Goal: Transaction & Acquisition: Purchase product/service

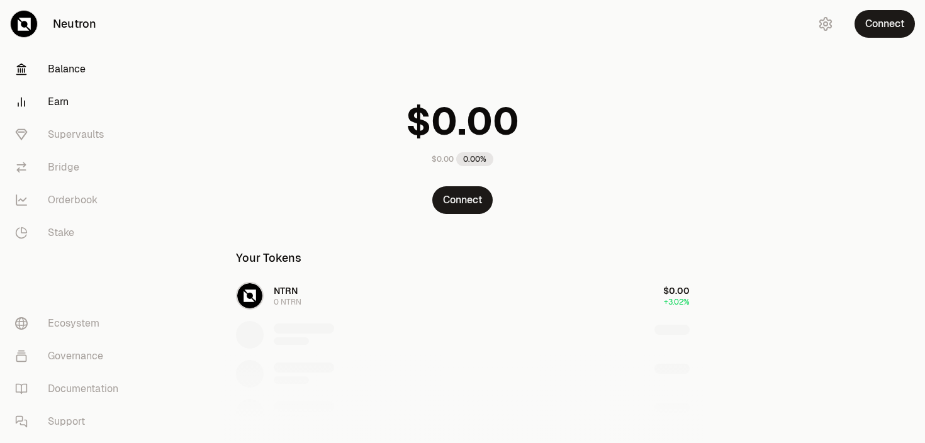
click at [61, 101] on link "Earn" at bounding box center [70, 102] width 131 height 33
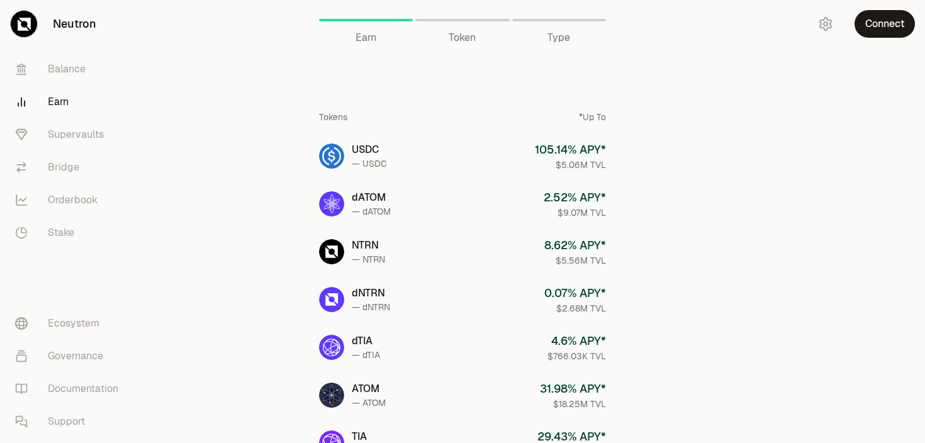
click at [68, 23] on link "Neutron" at bounding box center [70, 24] width 141 height 48
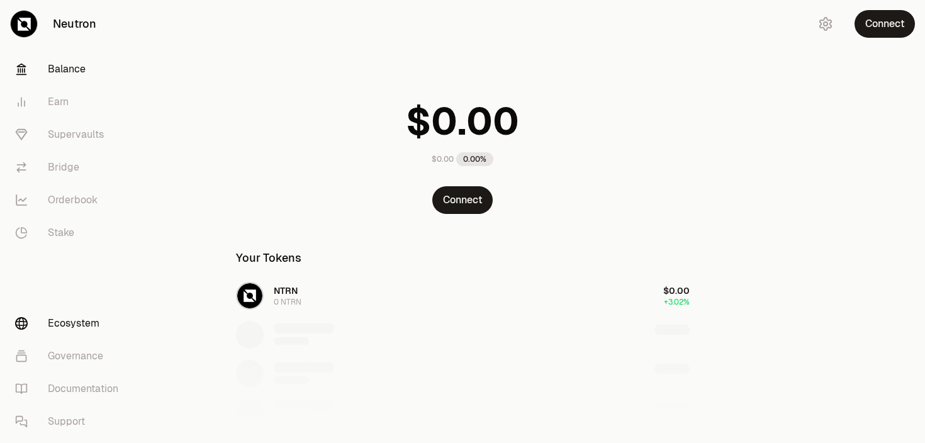
click at [74, 320] on link "Ecosystem" at bounding box center [70, 323] width 131 height 33
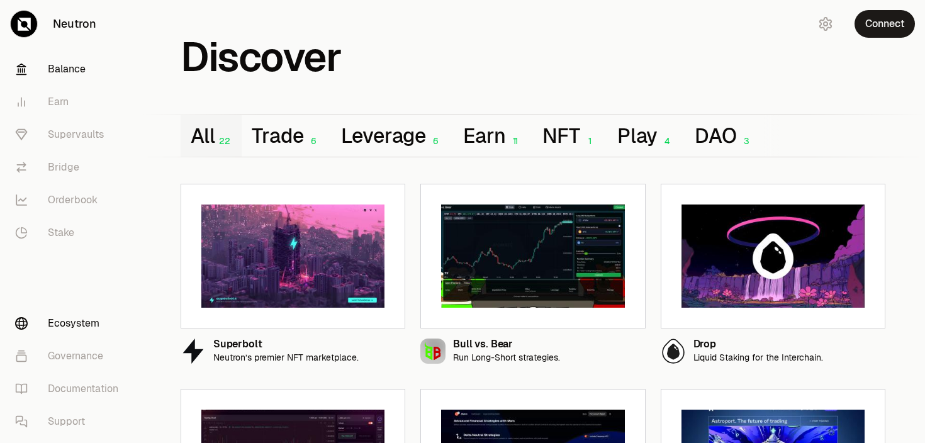
click at [35, 70] on link "Balance" at bounding box center [70, 69] width 131 height 33
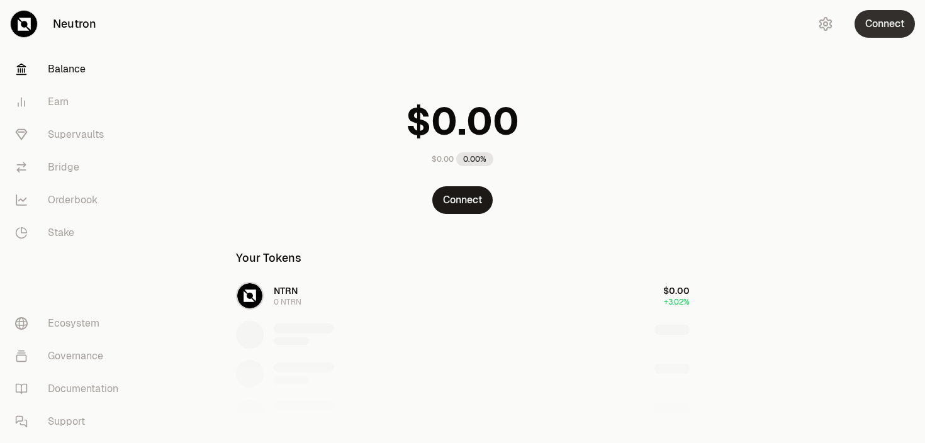
click at [874, 22] on button "Connect" at bounding box center [885, 24] width 60 height 28
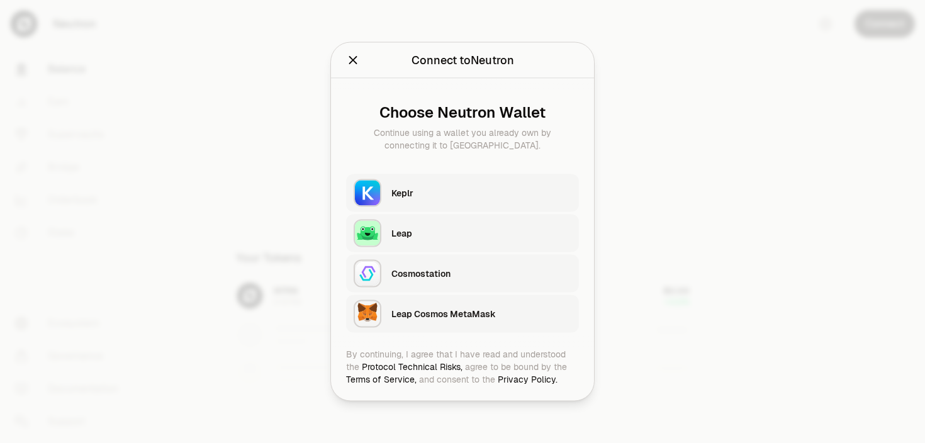
click at [389, 186] on button "Keplr" at bounding box center [462, 193] width 233 height 38
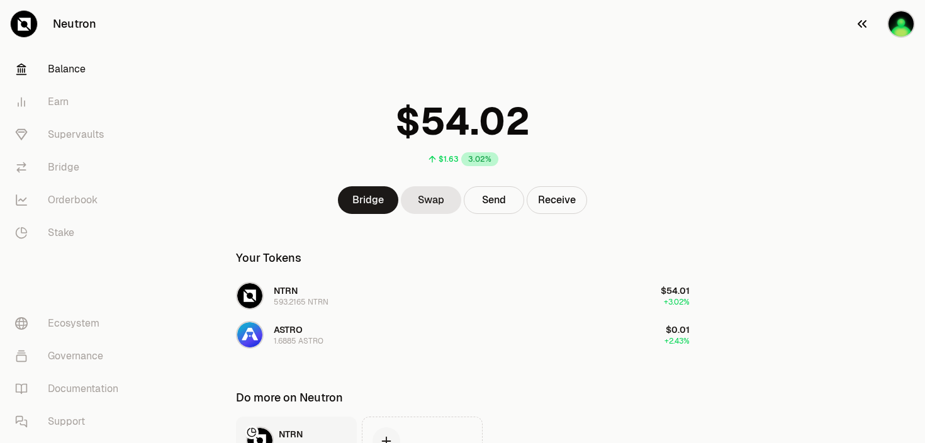
click at [893, 26] on img "button" at bounding box center [901, 24] width 28 height 28
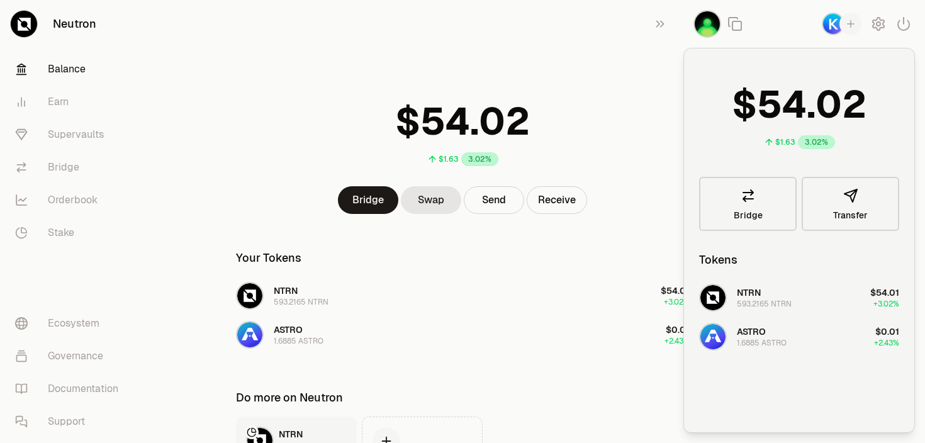
click at [706, 25] on img "button" at bounding box center [708, 24] width 28 height 28
click at [654, 24] on icon "button" at bounding box center [660, 23] width 14 height 15
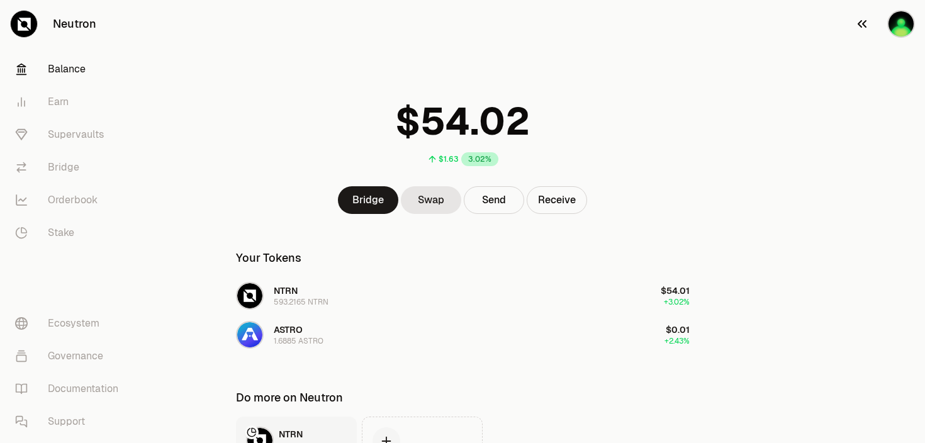
click at [877, 26] on button "button" at bounding box center [885, 24] width 81 height 48
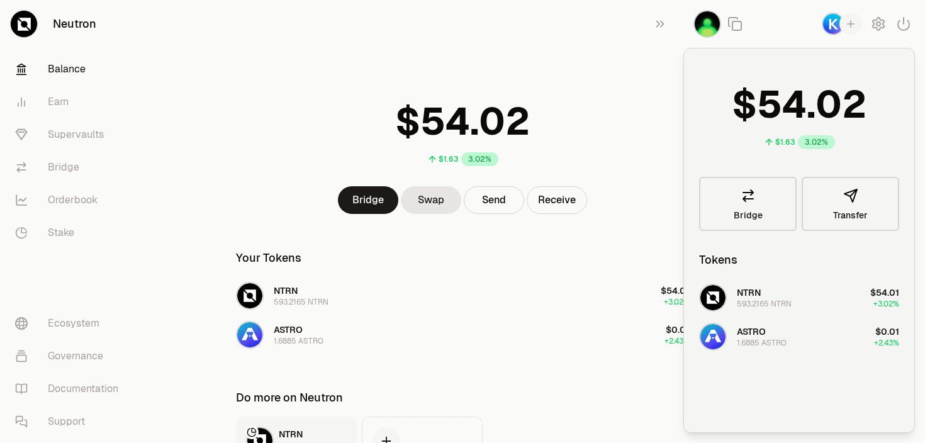
click at [712, 23] on img "button" at bounding box center [708, 24] width 28 height 28
click at [48, 236] on link "Stake" at bounding box center [70, 232] width 131 height 33
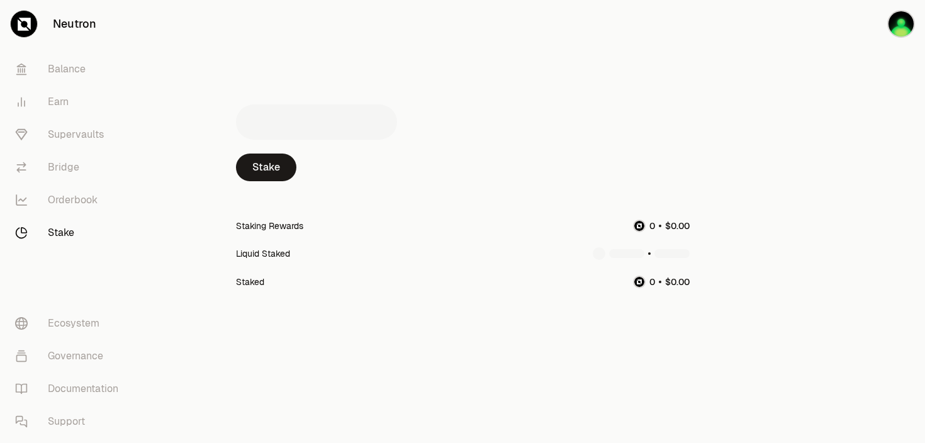
click at [291, 178] on div "Stake" at bounding box center [463, 168] width 454 height 28
click at [278, 165] on link "Stake" at bounding box center [266, 168] width 60 height 28
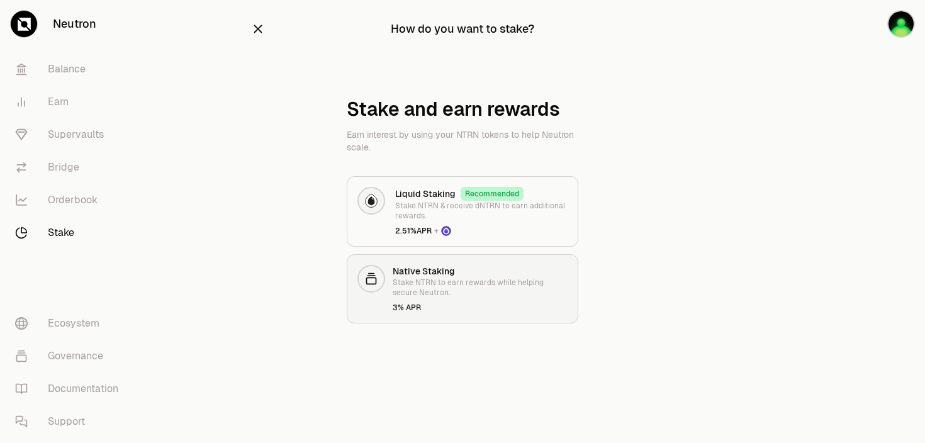
click at [458, 290] on p "Stake NTRN to earn rewards while helping secure Neutron." at bounding box center [480, 288] width 175 height 20
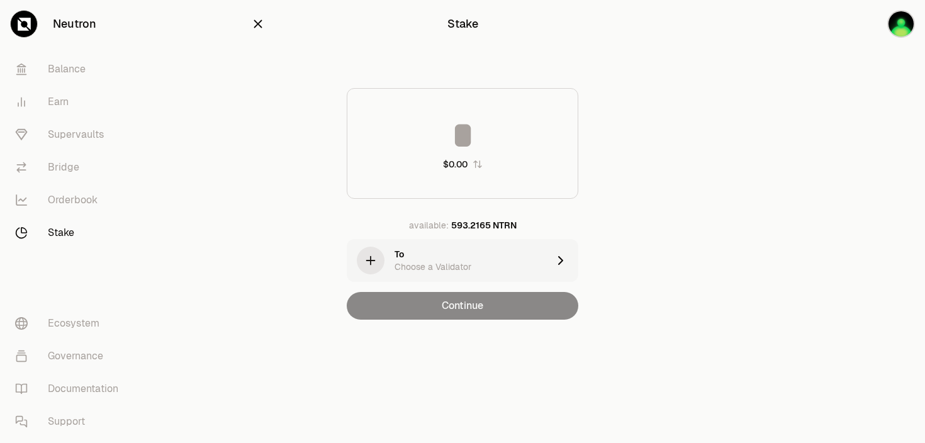
click at [468, 143] on input at bounding box center [462, 135] width 230 height 38
click at [470, 134] on input at bounding box center [462, 135] width 230 height 38
type input "*"
type input "***"
click at [507, 257] on div "To Choose a Validator" at bounding box center [472, 260] width 154 height 25
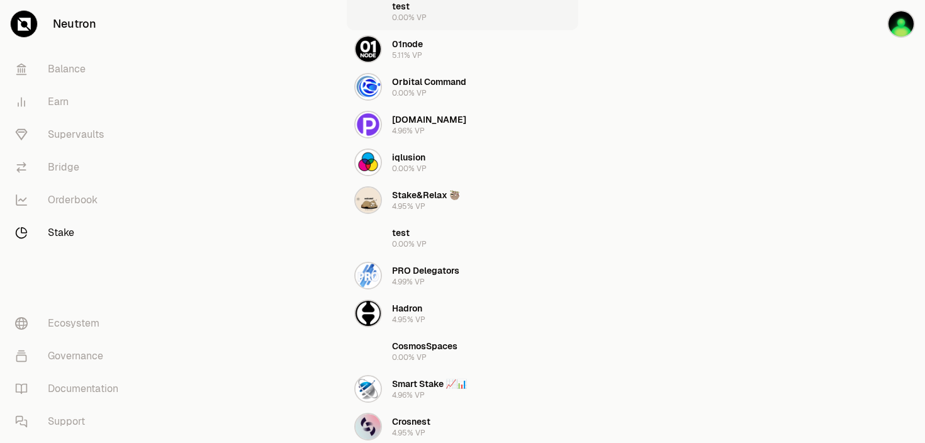
scroll to position [232, 0]
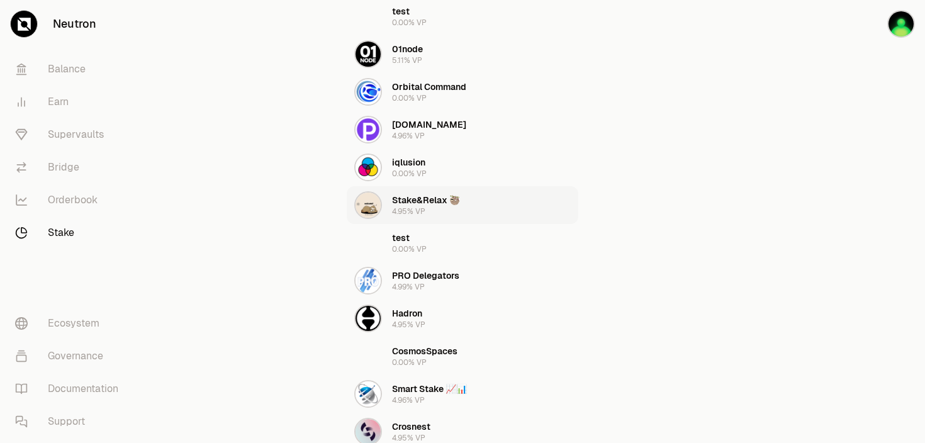
click at [441, 211] on div "Stake&Relax 🦥 4.95% VP" at bounding box center [426, 205] width 68 height 23
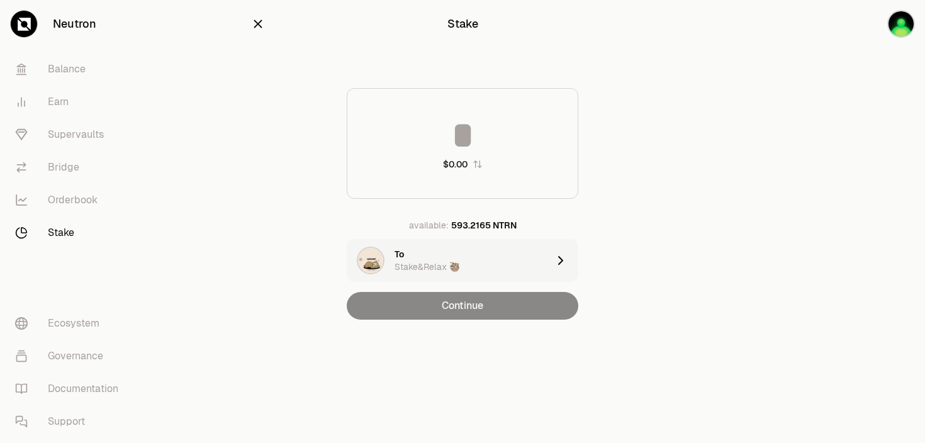
click at [463, 138] on input at bounding box center [462, 135] width 230 height 38
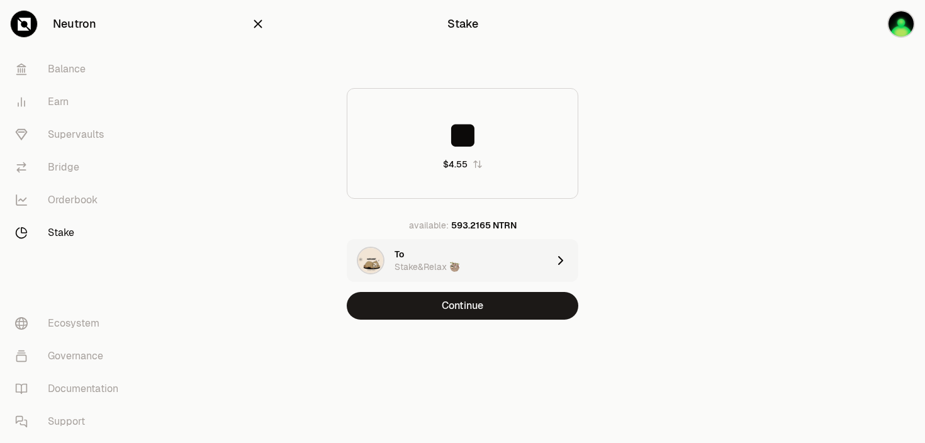
type input "**"
click at [500, 257] on div "To Stake&Relax 🦥" at bounding box center [472, 260] width 154 height 25
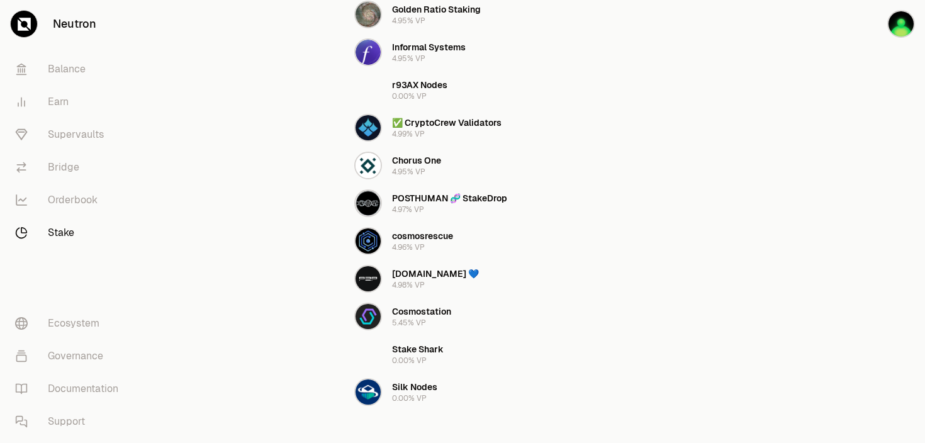
scroll to position [884, 0]
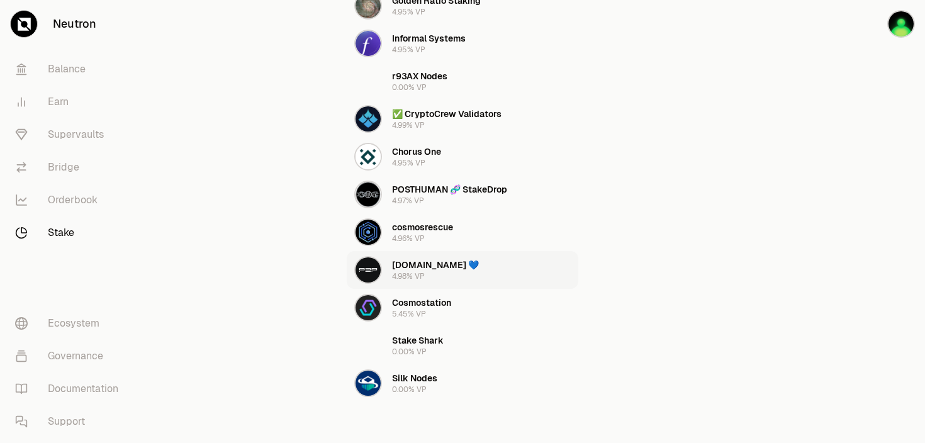
click at [415, 260] on div "P2P.org 💙" at bounding box center [435, 265] width 87 height 13
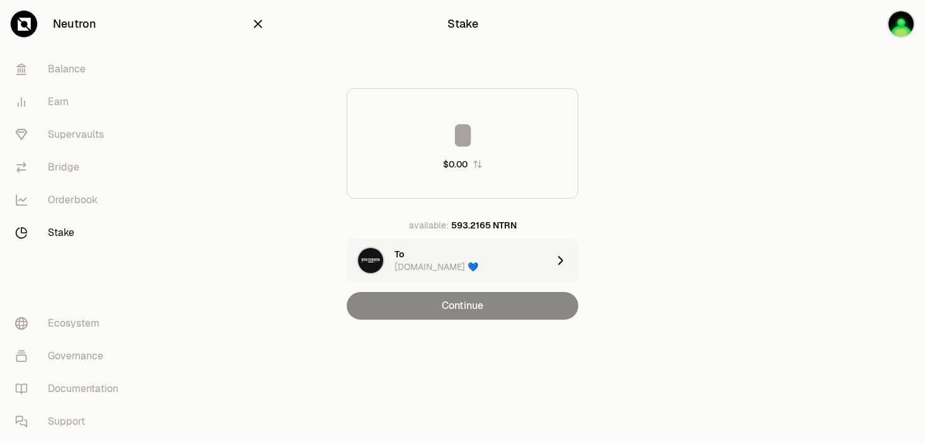
click at [468, 130] on input at bounding box center [462, 135] width 230 height 38
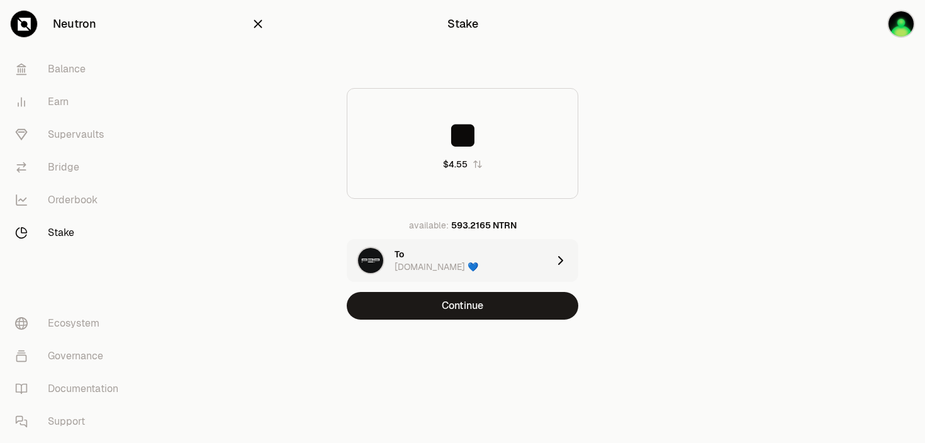
type input "**"
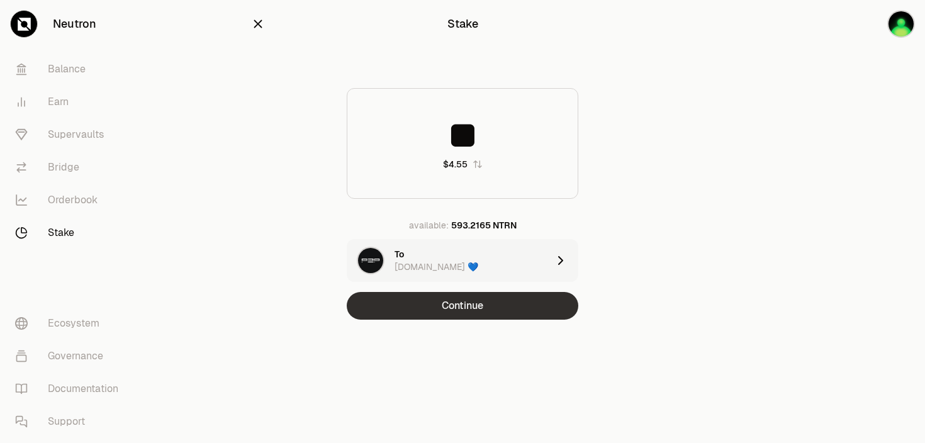
click at [472, 306] on button "Continue" at bounding box center [463, 306] width 232 height 28
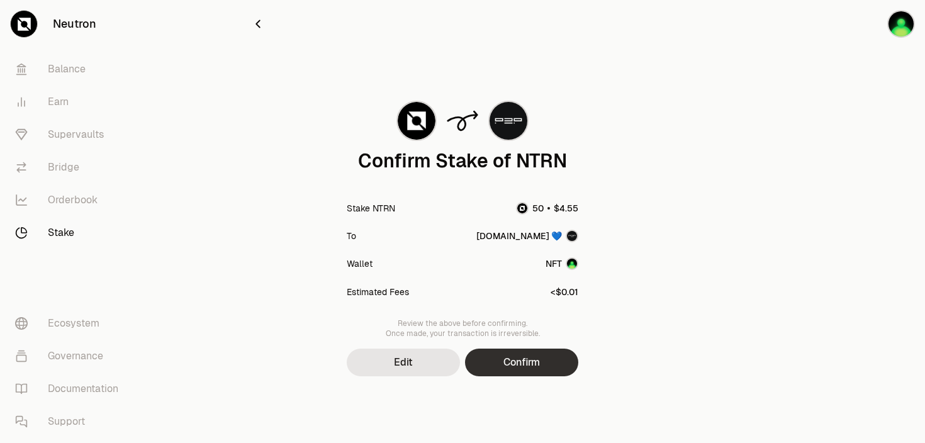
click at [501, 357] on button "Confirm" at bounding box center [521, 363] width 113 height 28
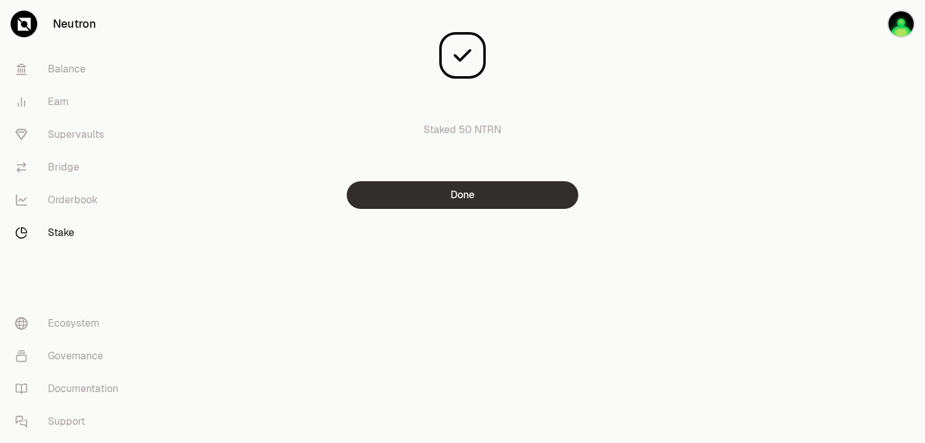
click at [465, 196] on button "Done" at bounding box center [463, 195] width 232 height 28
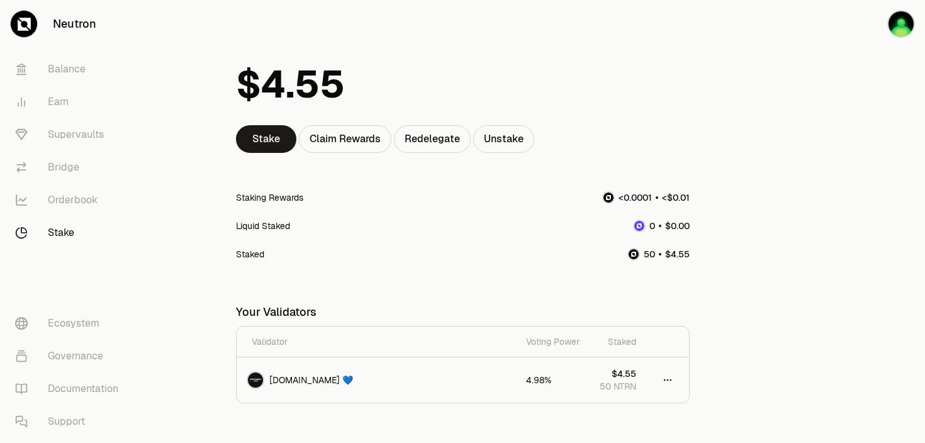
scroll to position [55, 0]
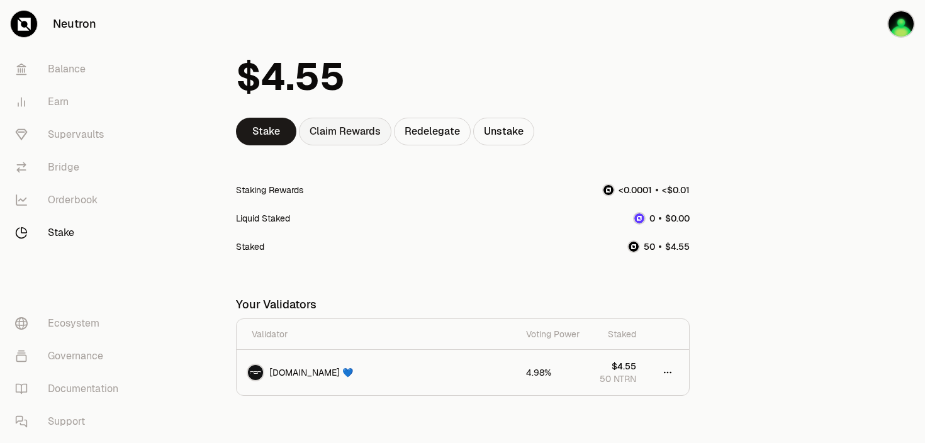
click at [346, 132] on div "Claim Rewards" at bounding box center [345, 132] width 93 height 28
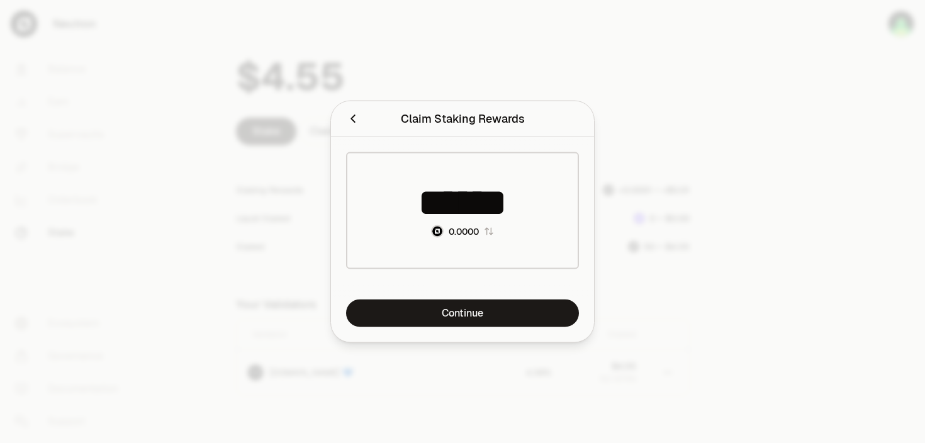
click at [351, 121] on icon "Close" at bounding box center [353, 119] width 14 height 14
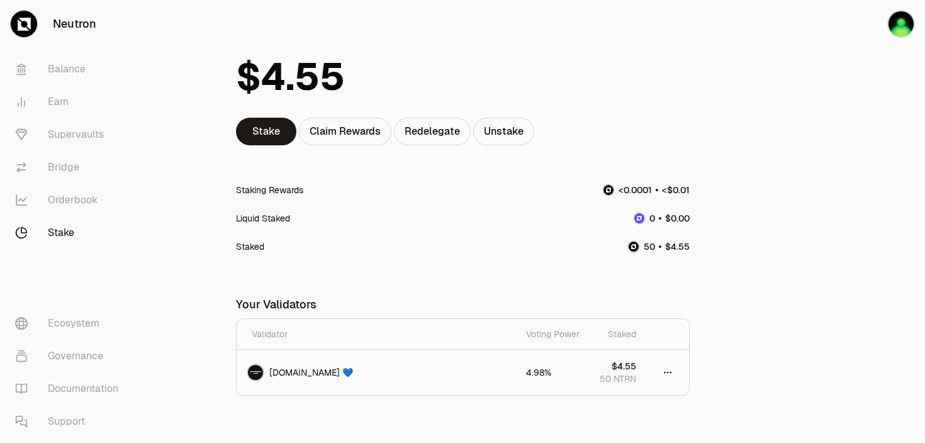
drag, startPoint x: 617, startPoint y: 188, endPoint x: 687, endPoint y: 187, distance: 69.9
click at [687, 187] on div at bounding box center [645, 189] width 87 height 13
click at [663, 155] on div "Stake Claim Rewards Redelegate Unstake Staking Rewards Liquid Staked Staked You…" at bounding box center [463, 216] width 454 height 360
click at [437, 116] on div at bounding box center [463, 77] width 454 height 82
click at [422, 132] on link "Redelegate" at bounding box center [432, 132] width 77 height 28
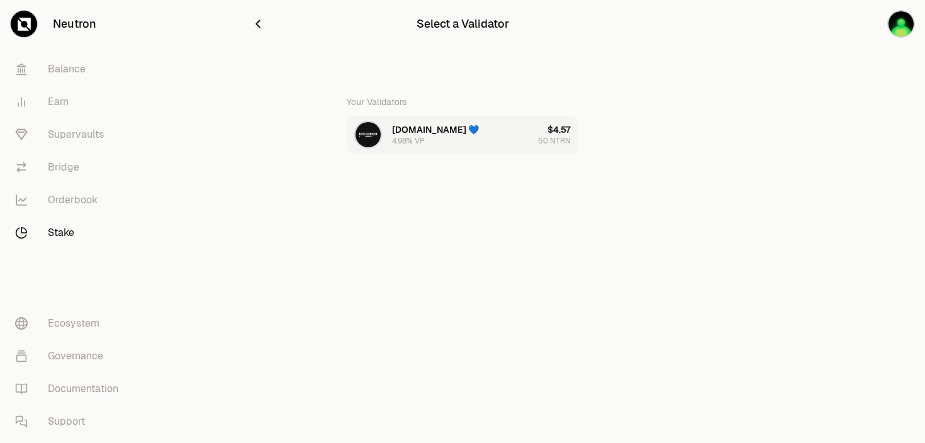
click at [426, 137] on div "P2P.org 💙 4.98% VP" at bounding box center [435, 134] width 87 height 23
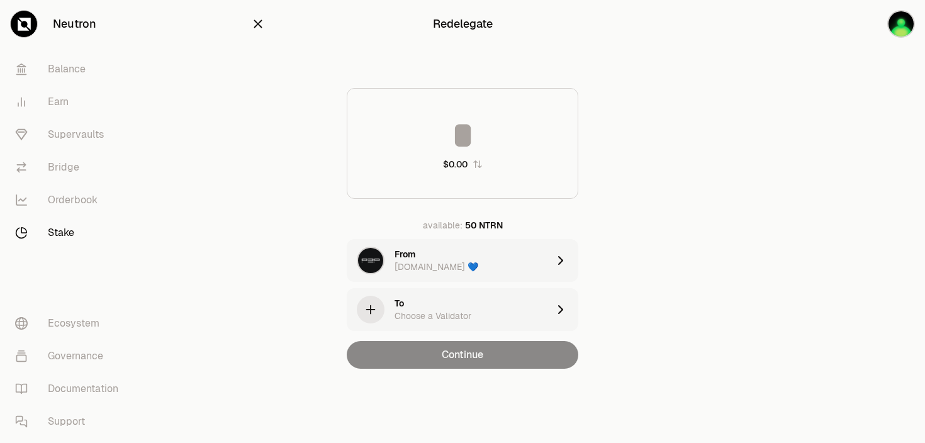
click at [434, 301] on div "To Choose a Validator" at bounding box center [472, 309] width 154 height 25
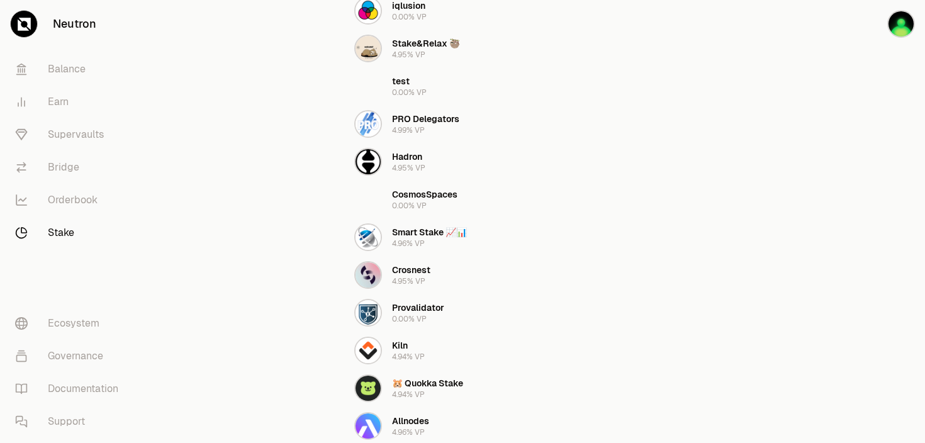
scroll to position [423, 0]
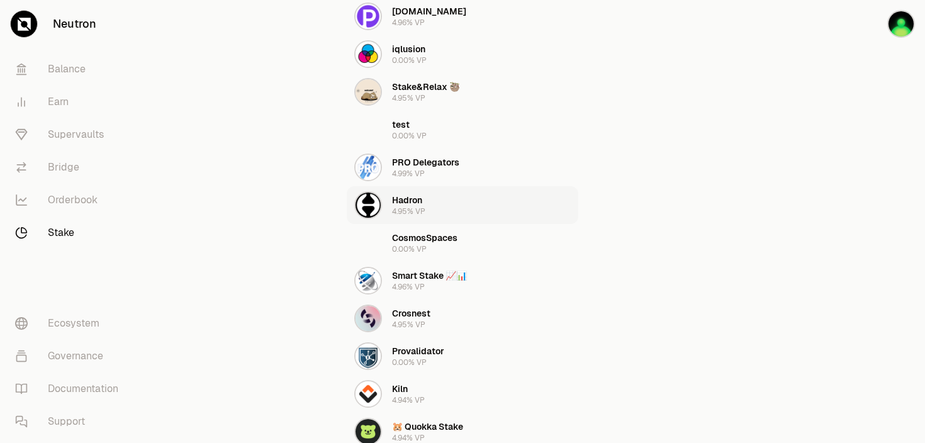
click at [428, 203] on button "Hadron 4.95% VP" at bounding box center [463, 205] width 232 height 38
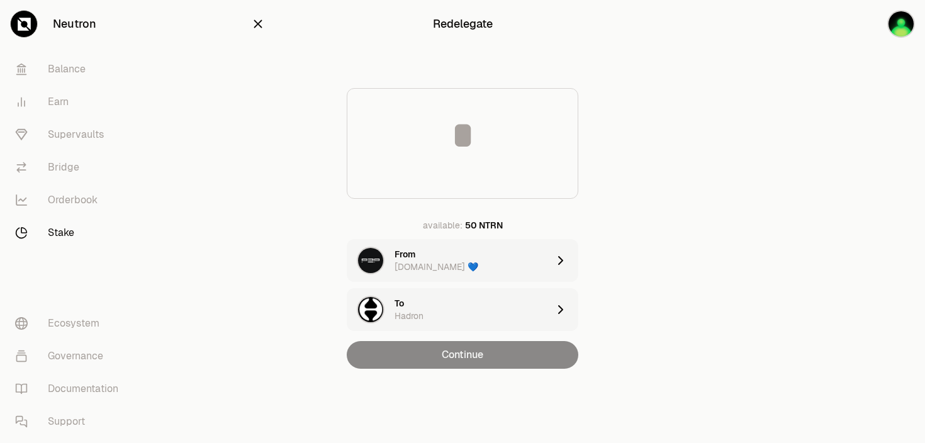
scroll to position [0, 0]
click at [449, 150] on input at bounding box center [462, 135] width 230 height 38
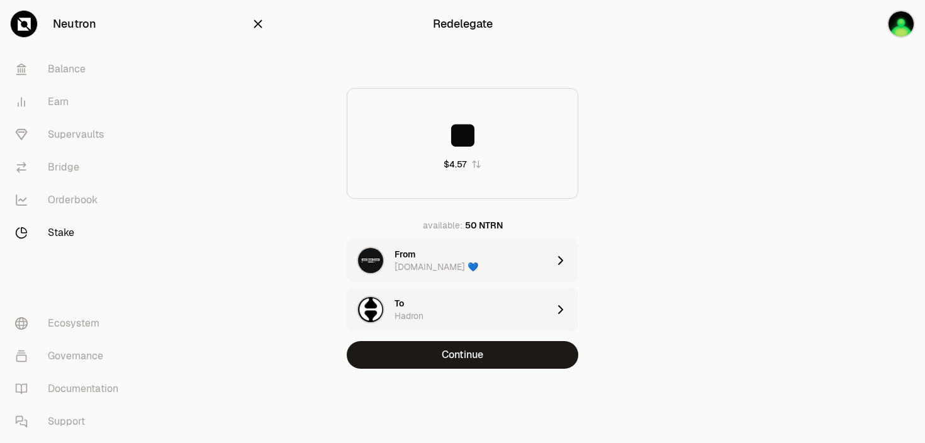
type input "**"
click at [262, 23] on icon "button" at bounding box center [258, 24] width 14 height 14
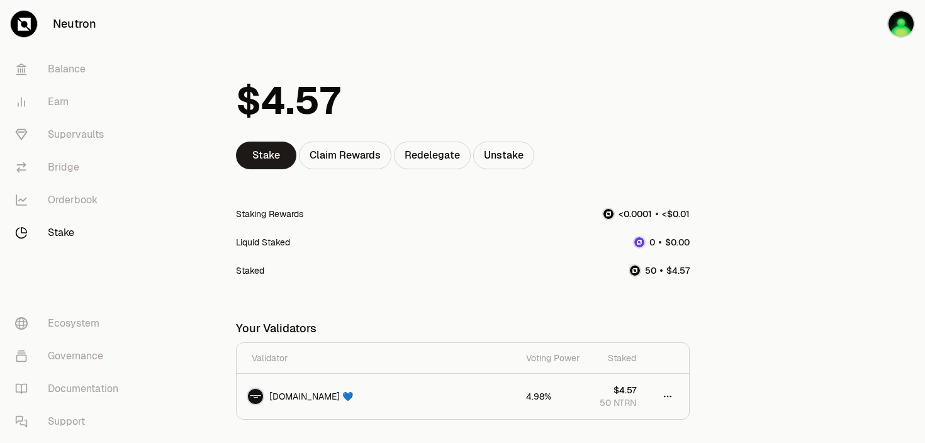
scroll to position [33, 0]
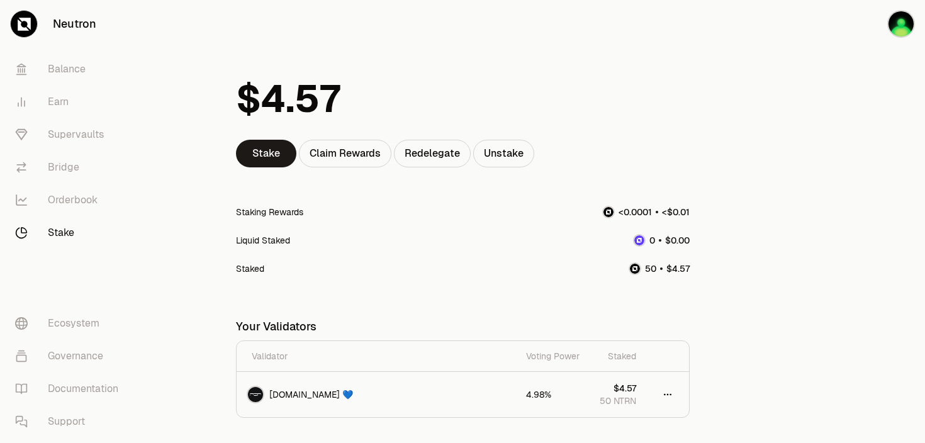
click at [50, 232] on link "Stake" at bounding box center [70, 232] width 131 height 33
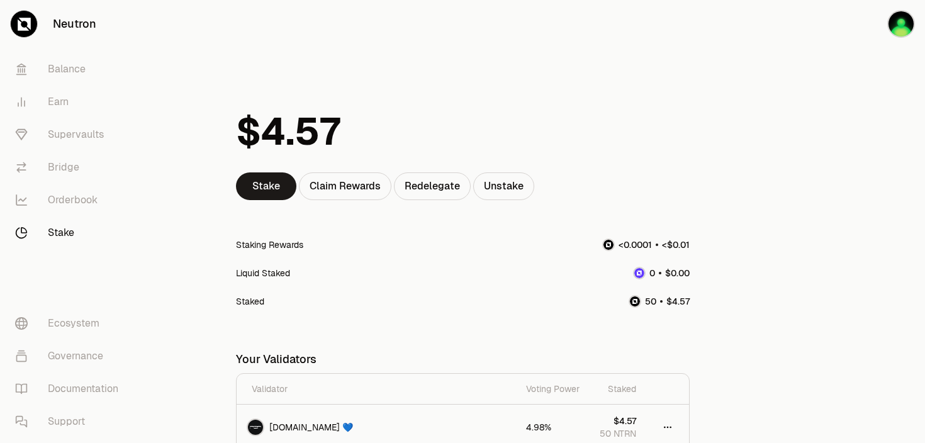
click at [66, 233] on link "Stake" at bounding box center [70, 232] width 131 height 33
click at [267, 186] on link "Stake" at bounding box center [266, 186] width 60 height 28
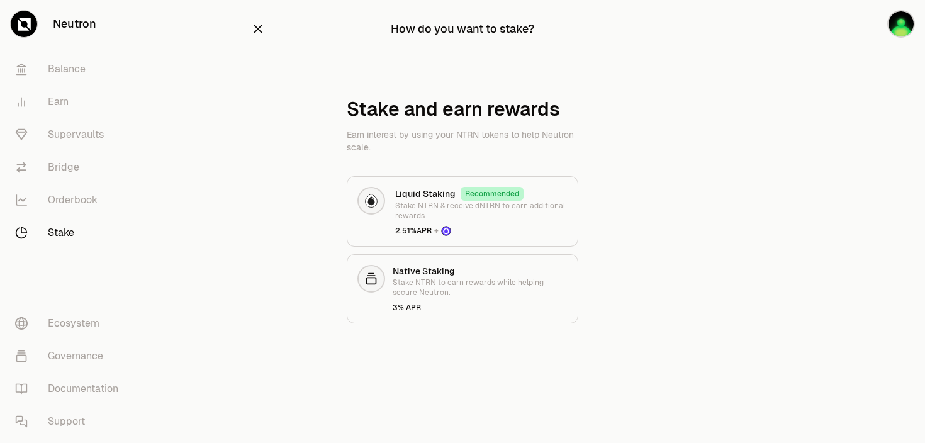
click at [257, 16] on div "How do you want to stake?" at bounding box center [462, 29] width 423 height 38
click at [256, 23] on icon "button" at bounding box center [258, 29] width 14 height 14
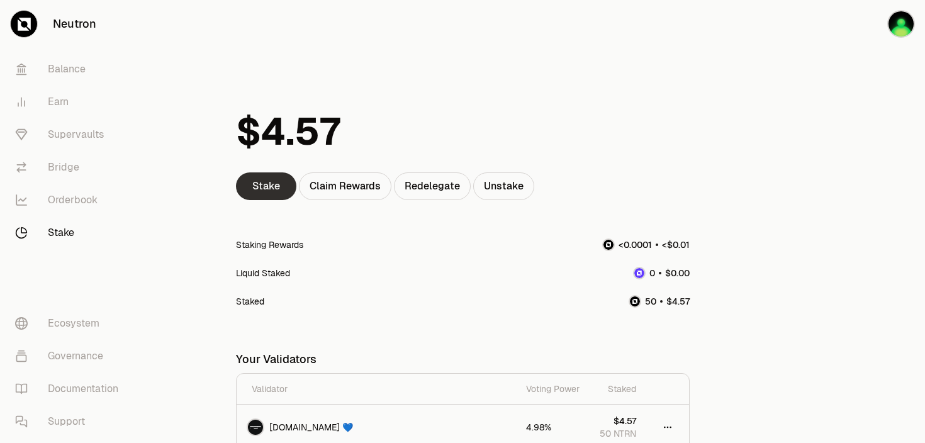
click at [277, 188] on link "Stake" at bounding box center [266, 186] width 60 height 28
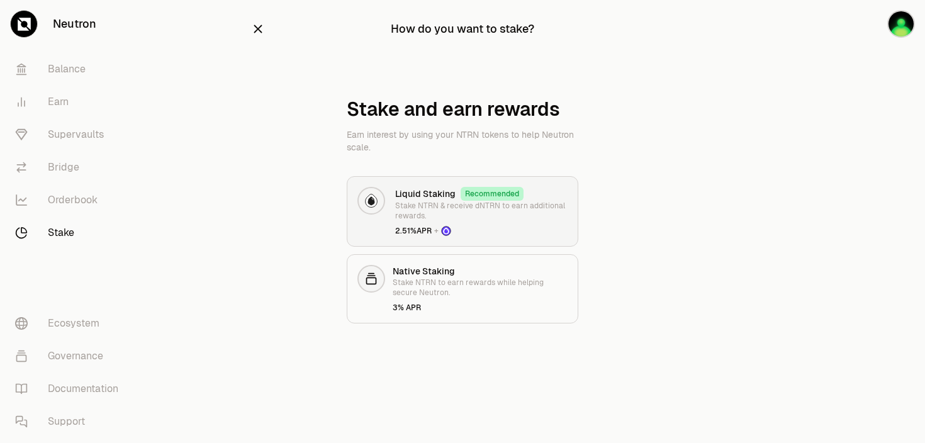
click at [442, 198] on h3 "Liquid Staking" at bounding box center [425, 194] width 60 height 13
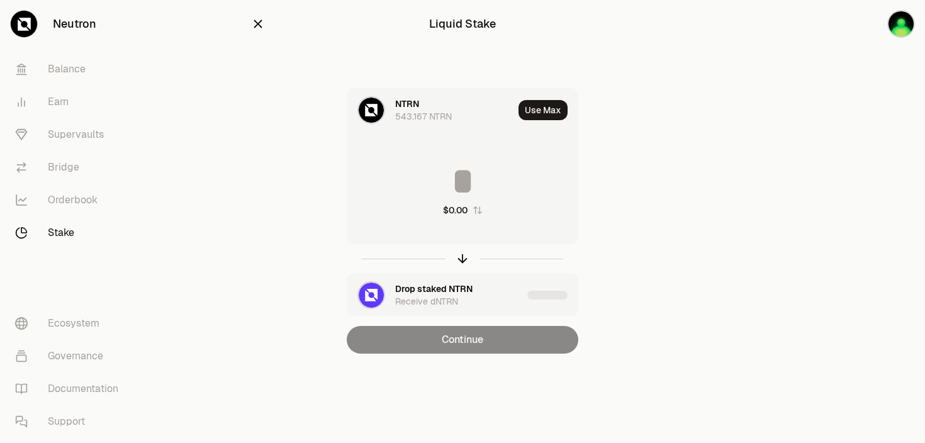
click at [473, 165] on input at bounding box center [462, 181] width 230 height 38
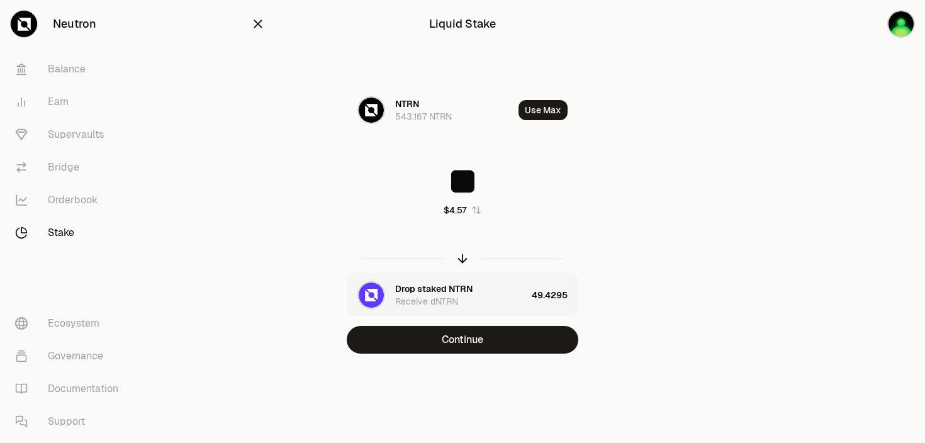
type input "**"
click at [469, 286] on div "Drop staked NTRN" at bounding box center [433, 289] width 77 height 13
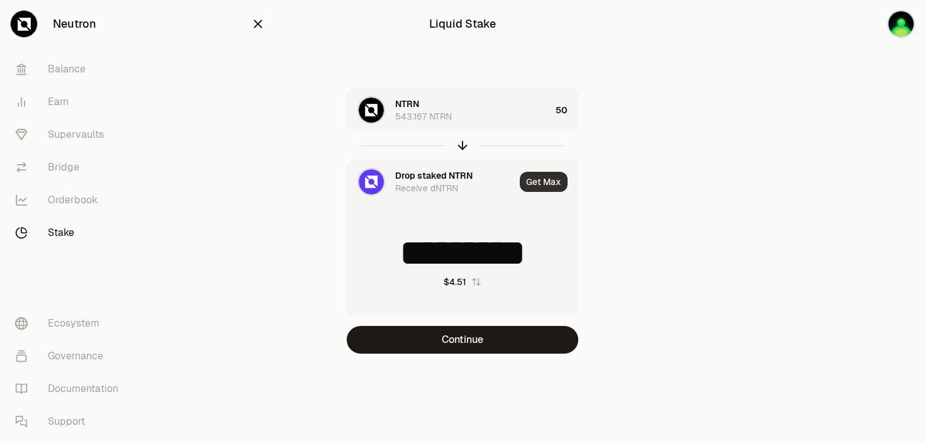
click at [526, 180] on button "Get Max" at bounding box center [544, 182] width 48 height 20
type input "**********"
click at [463, 135] on div at bounding box center [463, 145] width 232 height 29
click at [463, 143] on div at bounding box center [463, 145] width 232 height 29
click at [463, 144] on div at bounding box center [463, 145] width 232 height 29
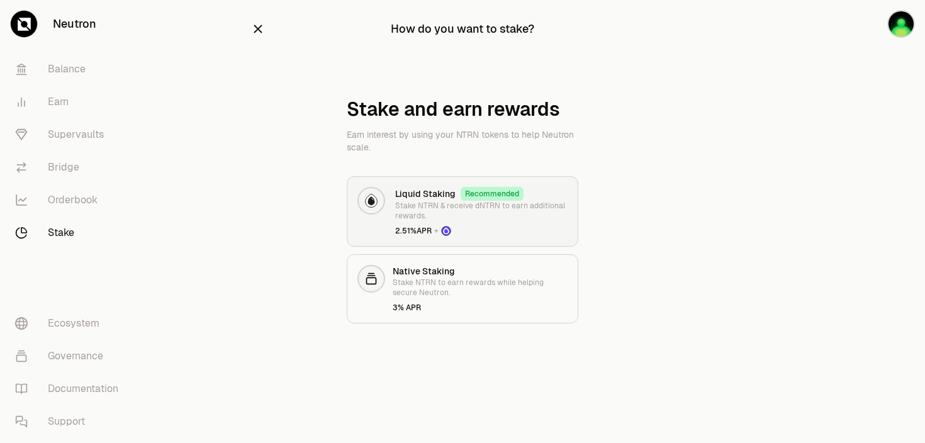
click at [428, 218] on p "Stake NTRN & receive dNTRN to earn additional rewards." at bounding box center [481, 211] width 172 height 20
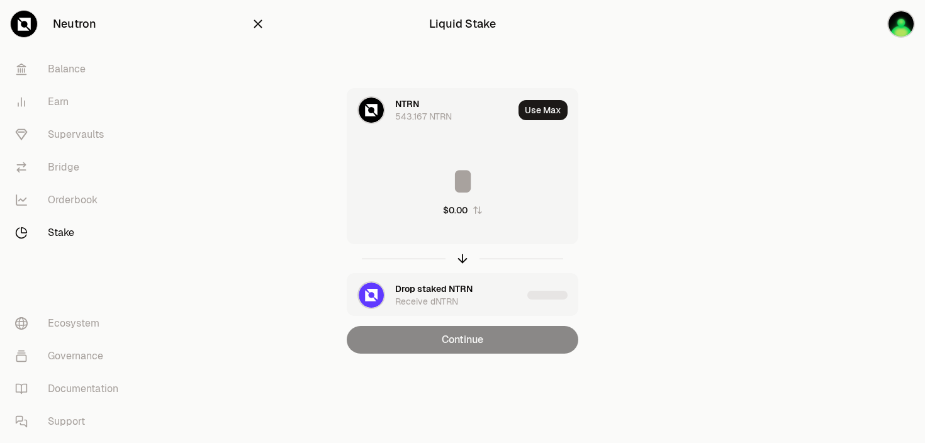
click at [454, 184] on input at bounding box center [462, 181] width 230 height 38
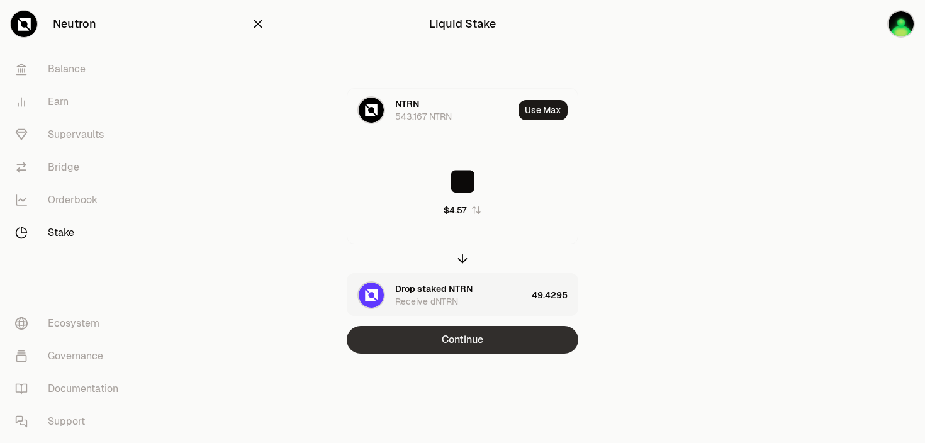
type input "**"
click at [452, 342] on button "Continue" at bounding box center [463, 340] width 232 height 28
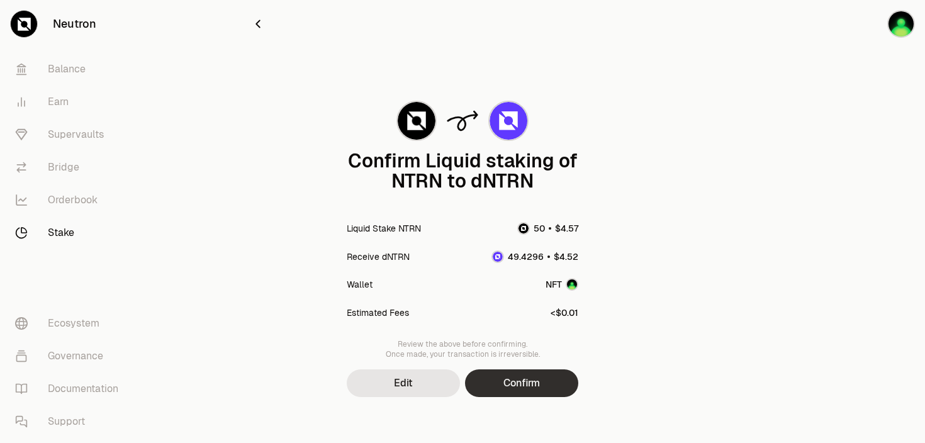
click at [517, 386] on button "Confirm" at bounding box center [521, 383] width 113 height 28
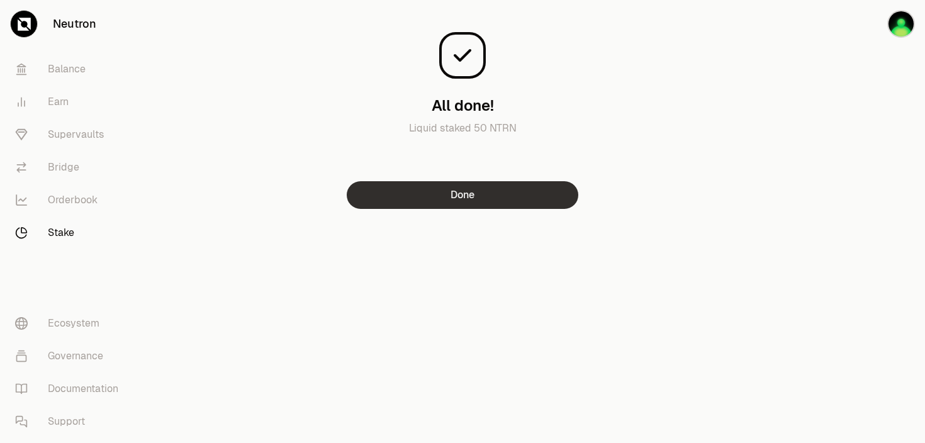
click at [465, 193] on button "Done" at bounding box center [463, 195] width 232 height 28
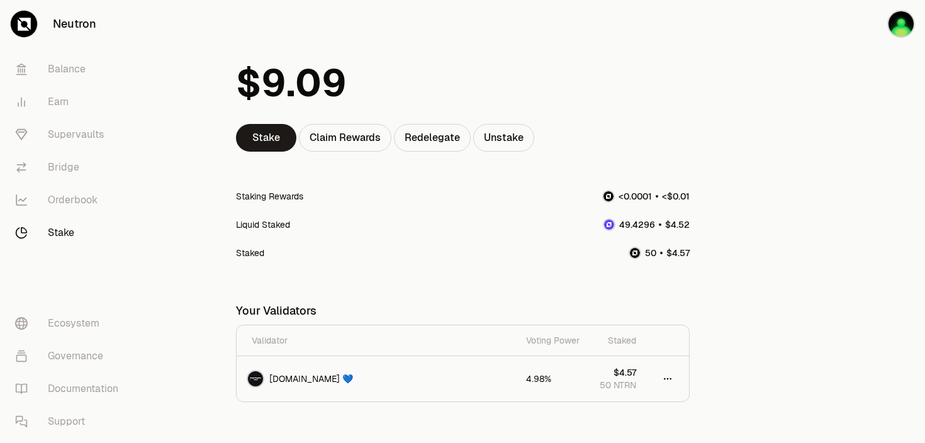
scroll to position [50, 0]
click at [605, 225] on img at bounding box center [609, 223] width 10 height 10
click at [638, 225] on span ". 0 1 2 3 4 5 6 7 8 9 0 1 2 3 4 5 6 7 8 9 0 1 2 3 4 5 6 7 8 9 0 1 2 3 4 5 6 7 8…" at bounding box center [643, 223] width 25 height 11
click at [271, 135] on link "Stake" at bounding box center [266, 137] width 60 height 28
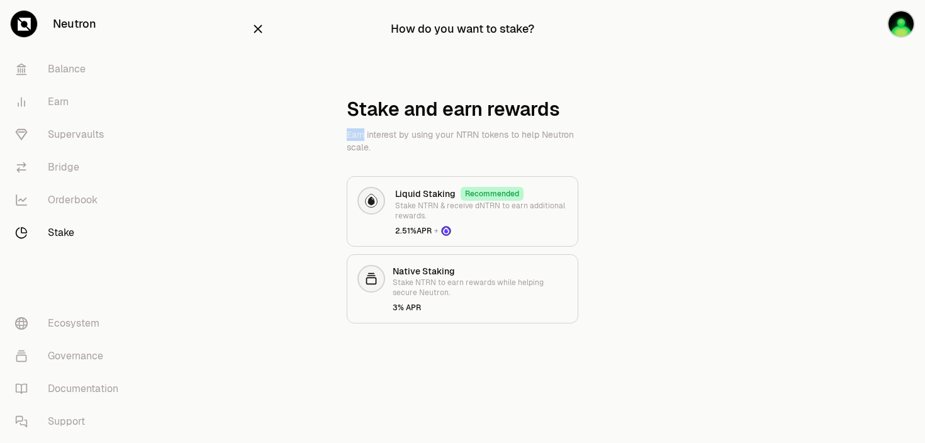
click at [271, 135] on div "Stake and earn rewards Earn interest by using your NTRN tokens to help Neutron …" at bounding box center [462, 210] width 423 height 225
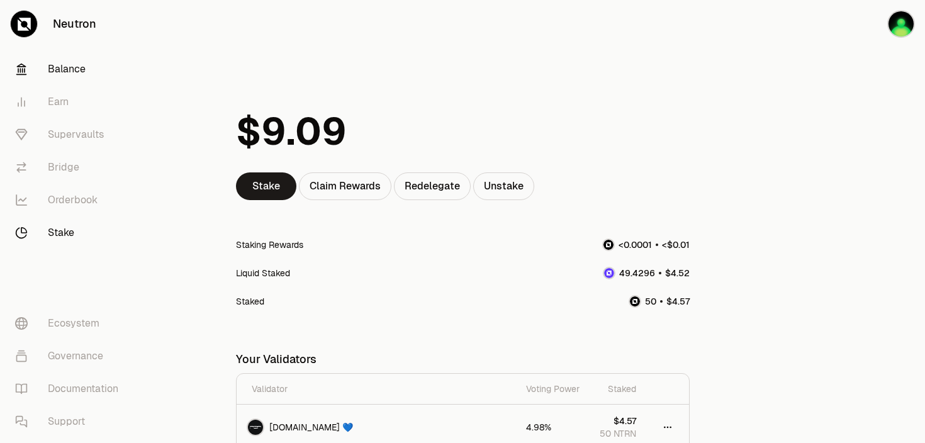
click at [64, 63] on link "Balance" at bounding box center [70, 69] width 131 height 33
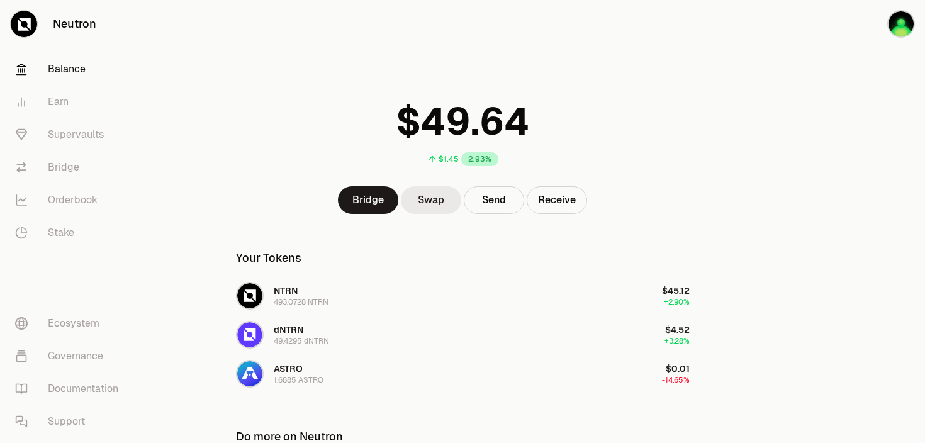
click at [439, 203] on link "Swap" at bounding box center [431, 200] width 60 height 28
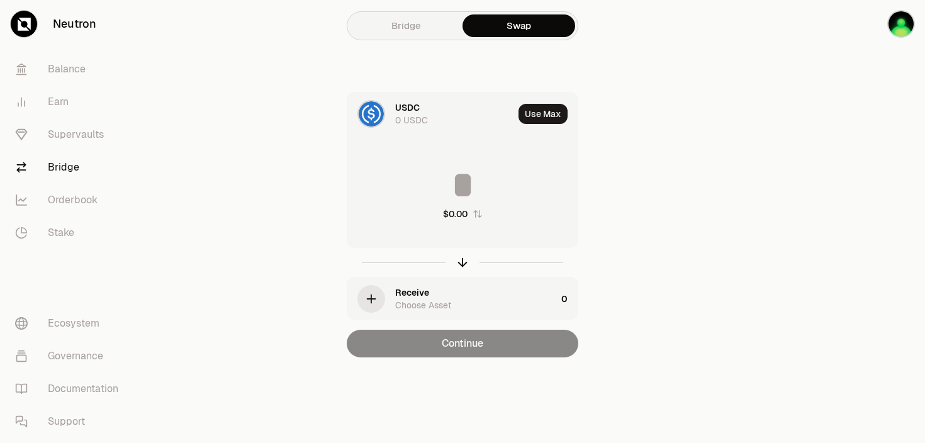
click at [465, 210] on div "$0.00" at bounding box center [455, 214] width 25 height 13
click at [465, 186] on input at bounding box center [462, 185] width 230 height 38
click at [466, 222] on div "0" at bounding box center [462, 193] width 230 height 111
click at [473, 215] on icon "button" at bounding box center [477, 214] width 10 height 10
click at [410, 33] on link "Bridge" at bounding box center [406, 25] width 113 height 23
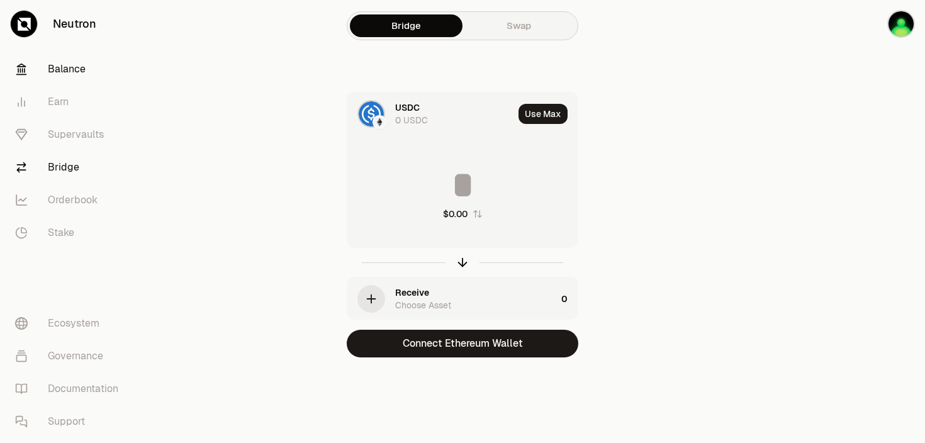
click at [70, 65] on link "Balance" at bounding box center [70, 69] width 131 height 33
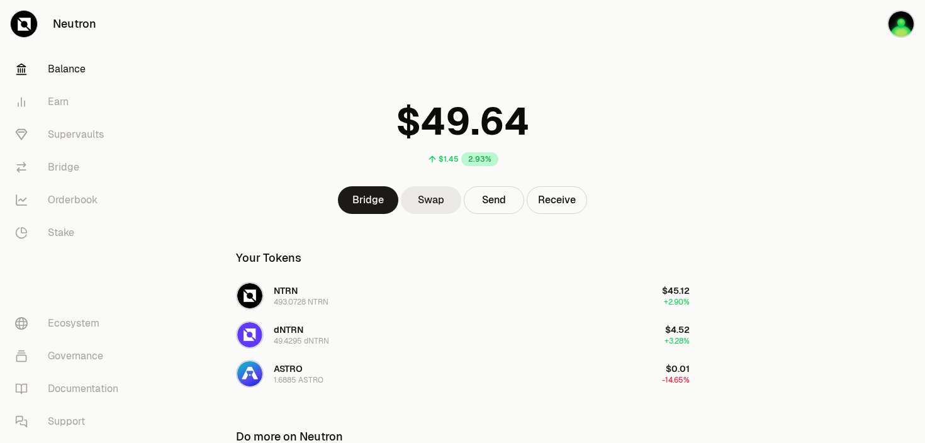
click at [455, 202] on link "Swap" at bounding box center [431, 200] width 60 height 28
click at [69, 228] on link "Stake" at bounding box center [70, 232] width 131 height 33
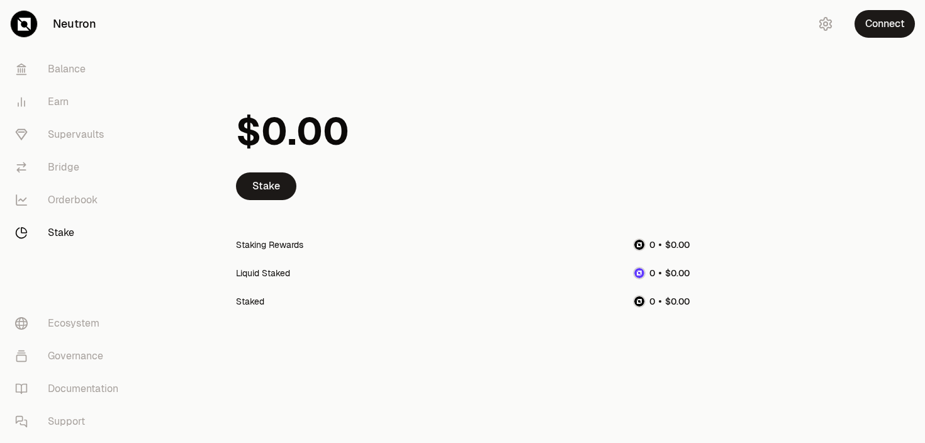
click at [66, 234] on link "Stake" at bounding box center [70, 232] width 131 height 33
click at [72, 86] on link "Earn" at bounding box center [70, 102] width 131 height 33
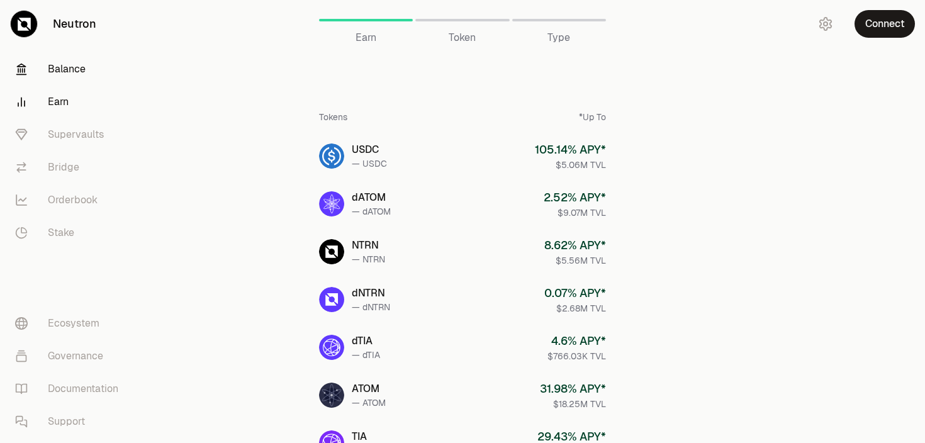
click at [71, 72] on link "Balance" at bounding box center [70, 69] width 131 height 33
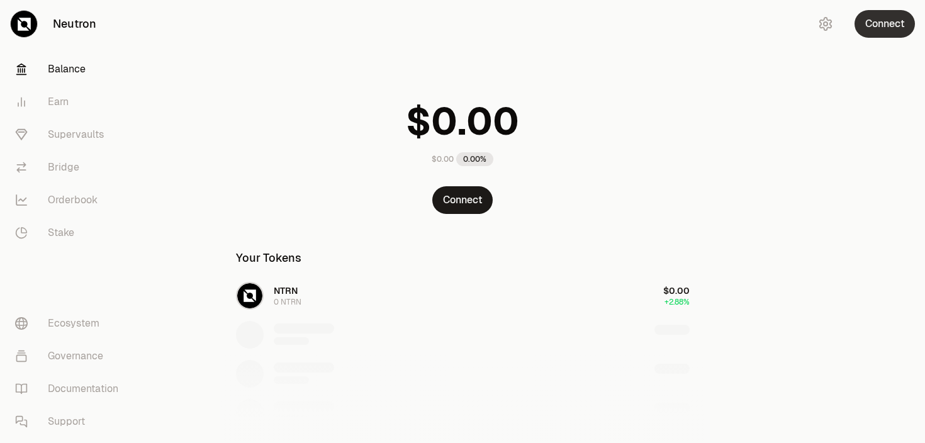
click at [893, 27] on button "Connect" at bounding box center [885, 24] width 60 height 28
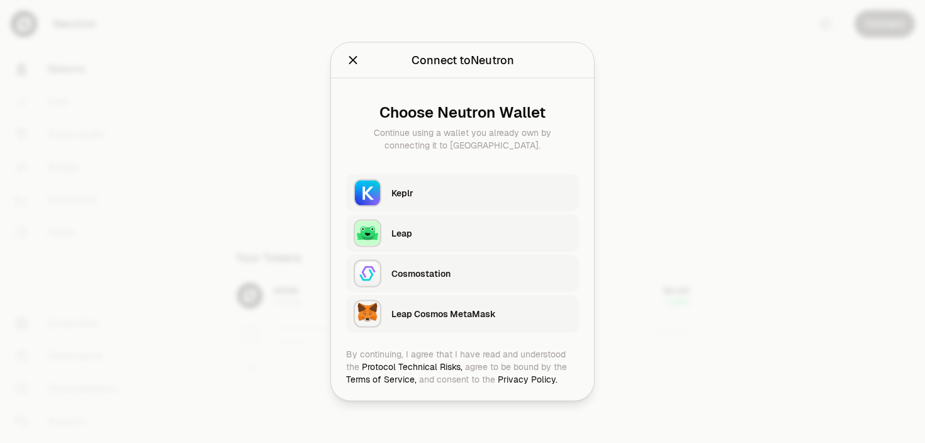
click at [531, 194] on div "Keplr" at bounding box center [481, 193] width 180 height 13
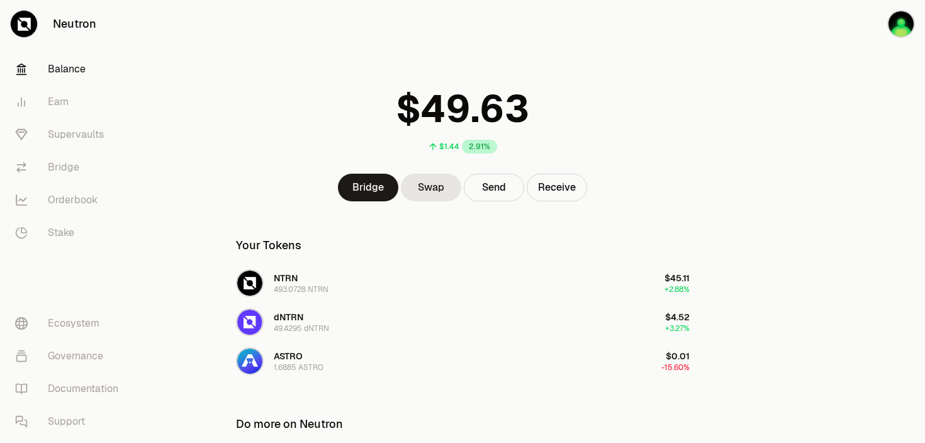
scroll to position [4, 0]
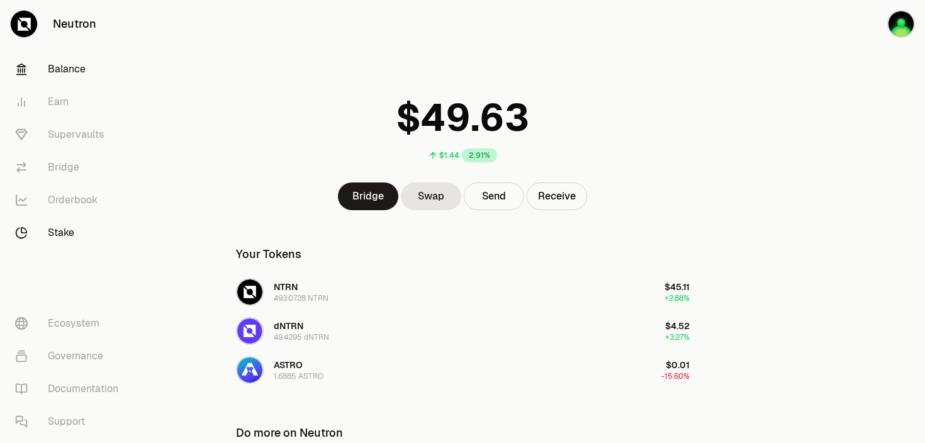
click at [53, 225] on link "Stake" at bounding box center [70, 232] width 131 height 33
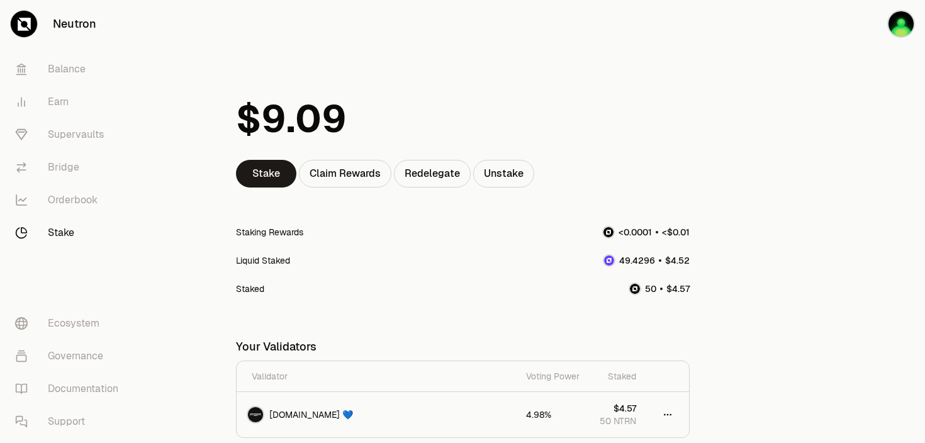
scroll to position [12, 0]
click at [79, 132] on link "Supervaults" at bounding box center [70, 134] width 131 height 33
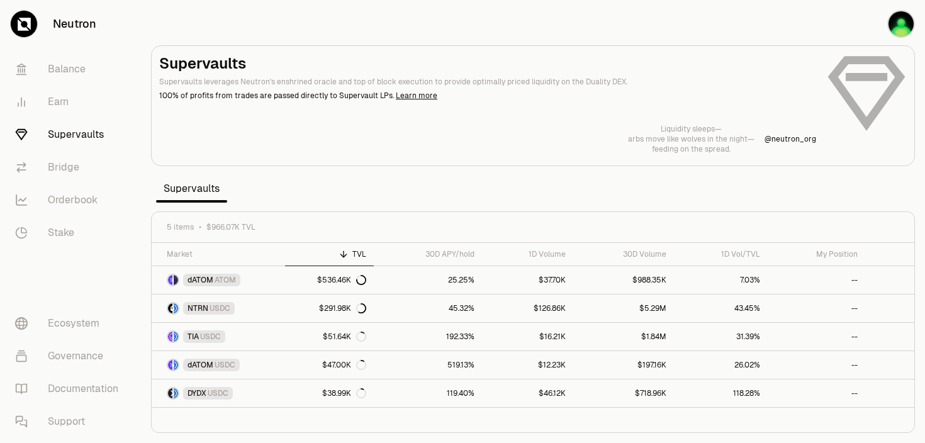
click at [442, 196] on section "Supervaults Supervaults leverages Neutron's enshrined oracle and top of block e…" at bounding box center [533, 221] width 784 height 443
click at [233, 282] on span "ATOM" at bounding box center [225, 280] width 21 height 10
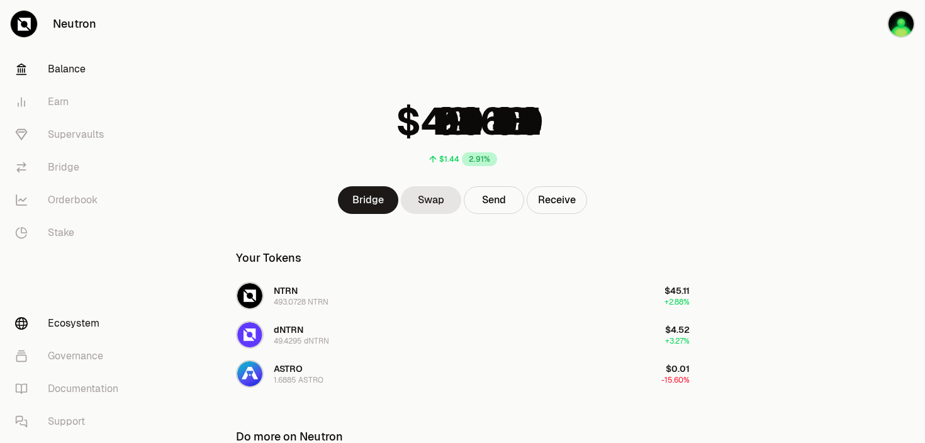
click at [42, 328] on link "Ecosystem" at bounding box center [70, 323] width 131 height 33
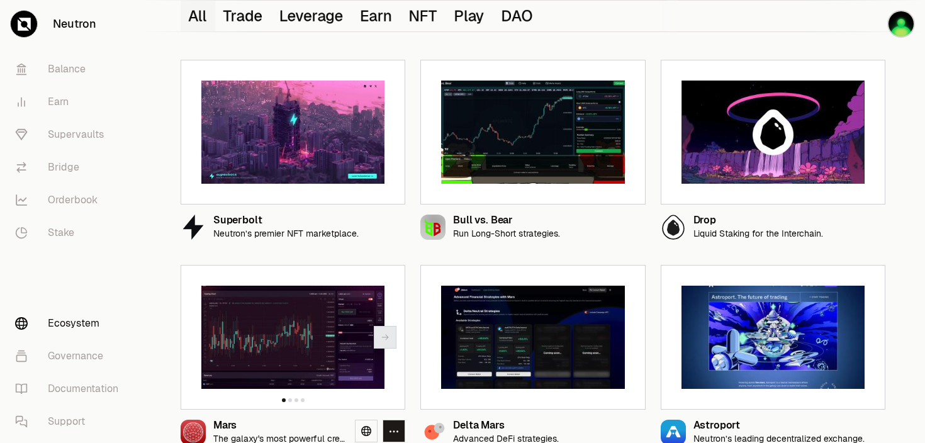
scroll to position [122, 0]
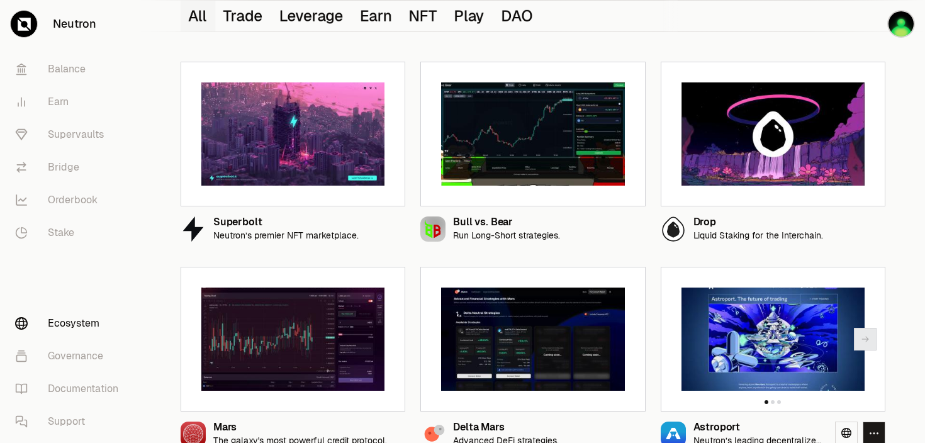
click at [711, 352] on img at bounding box center [773, 339] width 183 height 103
click at [751, 341] on img at bounding box center [773, 339] width 183 height 103
click at [862, 337] on icon "button" at bounding box center [865, 339] width 10 height 10
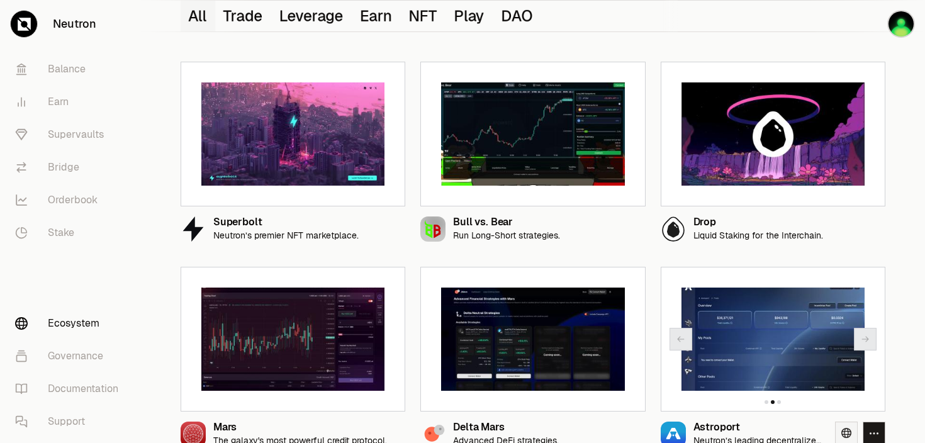
click at [840, 436] on link at bounding box center [846, 433] width 23 height 23
click at [844, 230] on icon at bounding box center [846, 228] width 10 height 10
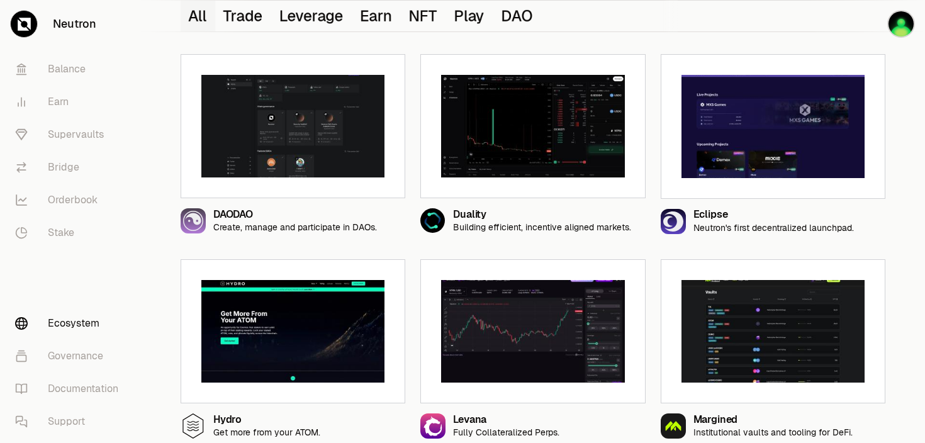
scroll to position [596, 0]
